Goal: Check status: Check status

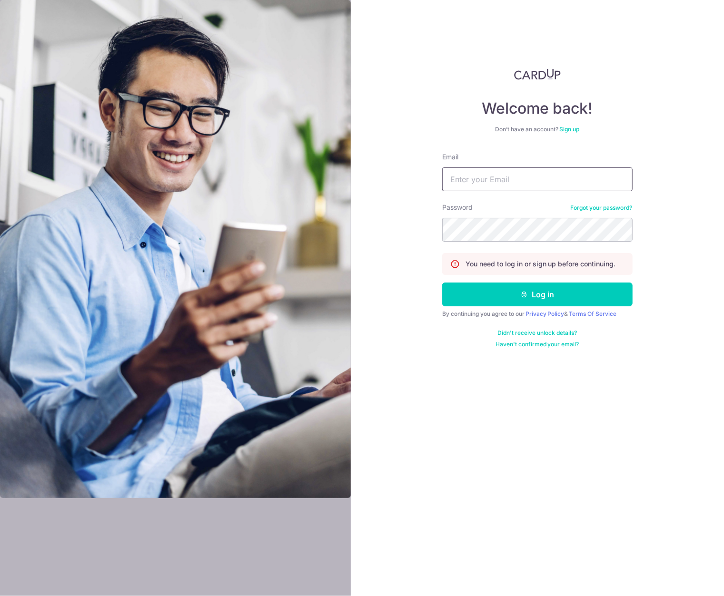
type input "[EMAIL_ADDRESS][DOMAIN_NAME]"
click at [442, 283] on button "Log in" at bounding box center [537, 295] width 190 height 24
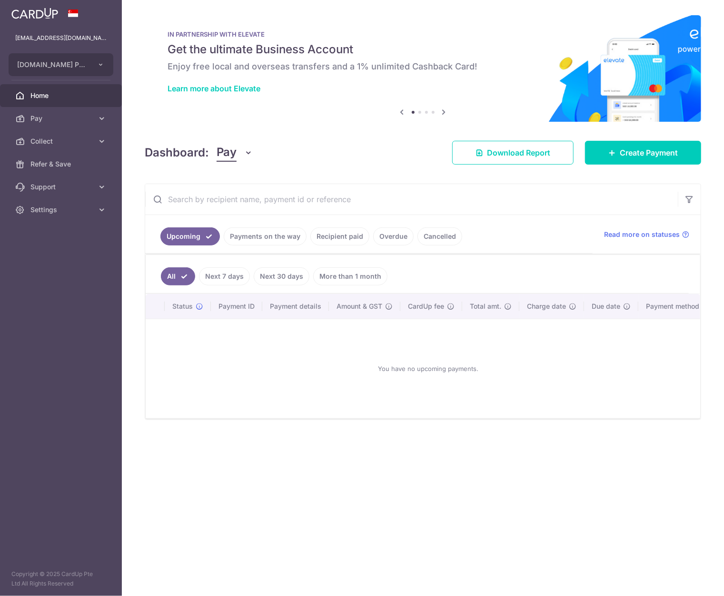
click at [247, 232] on link "Payments on the way" at bounding box center [265, 236] width 83 height 18
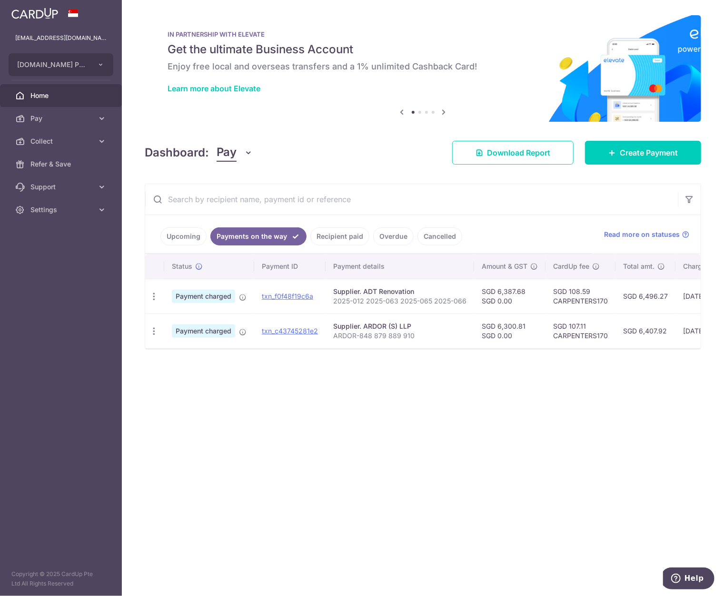
click at [336, 235] on div at bounding box center [365, 301] width 731 height 602
click at [332, 232] on link "Recipient paid" at bounding box center [339, 236] width 59 height 18
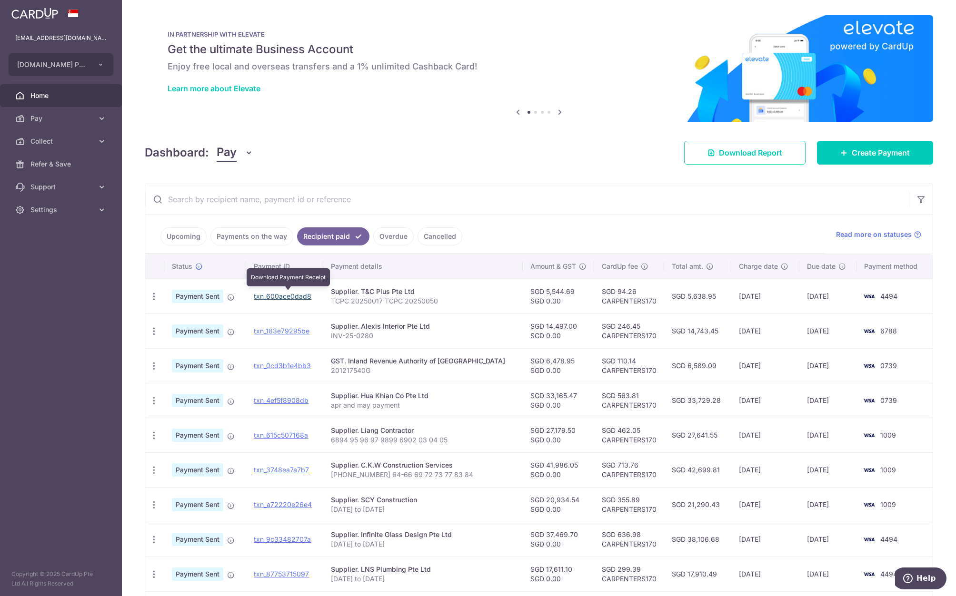
click at [301, 297] on link "txn_600ace0dad8" at bounding box center [283, 296] width 58 height 8
